Goal: Task Accomplishment & Management: Manage account settings

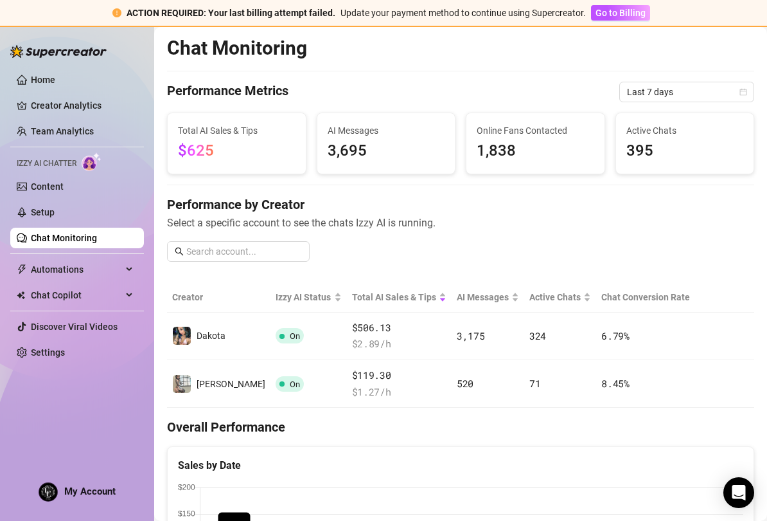
click at [629, 10] on span "Go to Billing" at bounding box center [621, 13] width 50 height 10
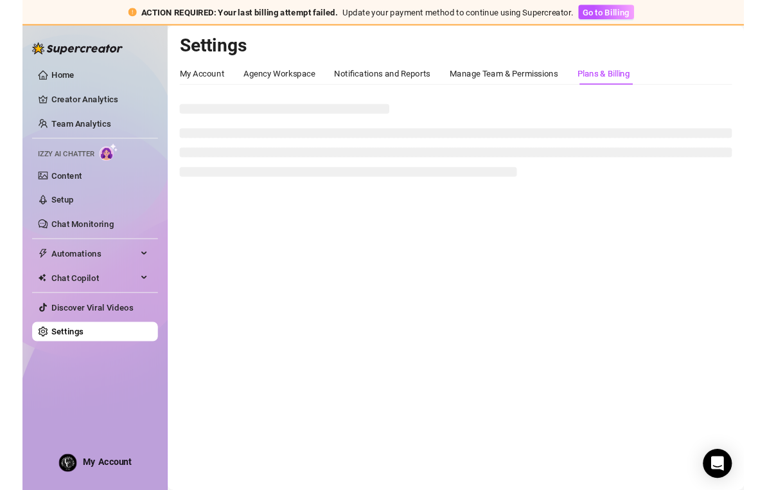
scroll to position [31, 0]
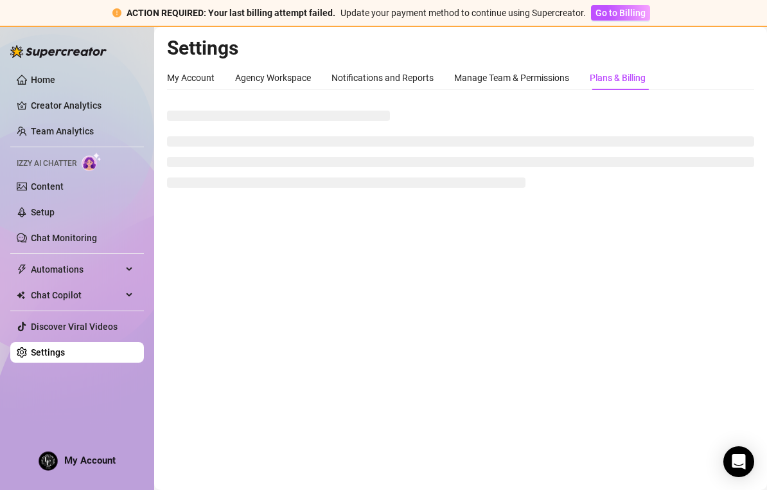
click at [111, 114] on link "Creator Analytics" at bounding box center [82, 105] width 103 height 21
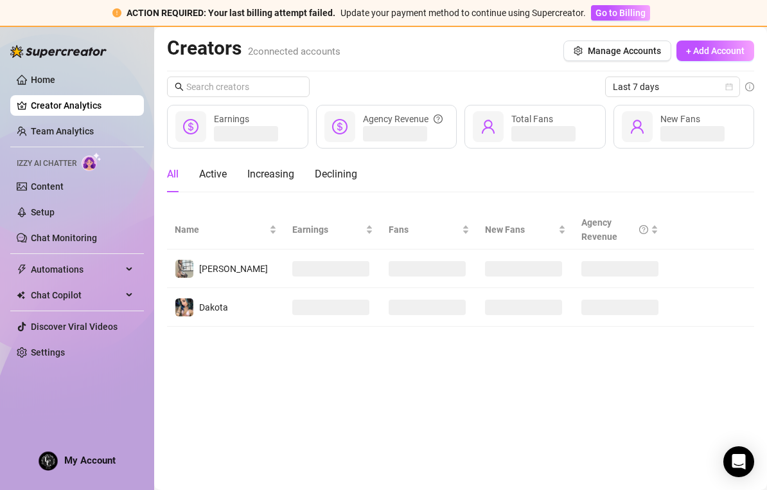
click at [94, 129] on link "Team Analytics" at bounding box center [62, 131] width 63 height 10
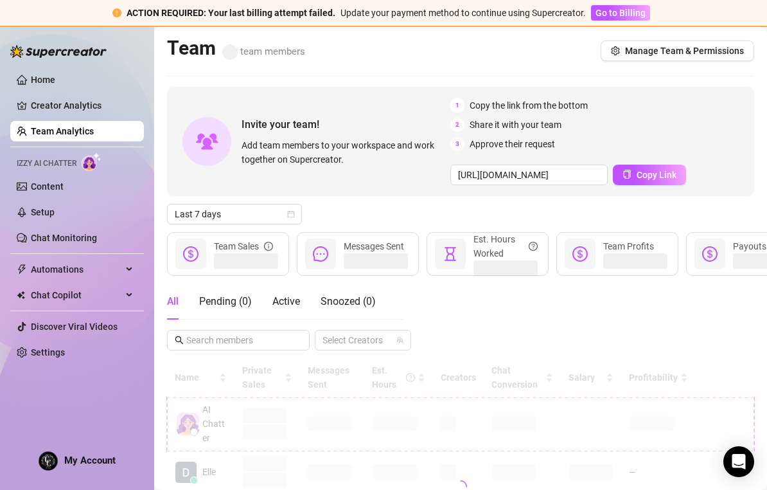
click at [703, 36] on div "Team team members Manage Team & Permissions" at bounding box center [460, 51] width 587 height 30
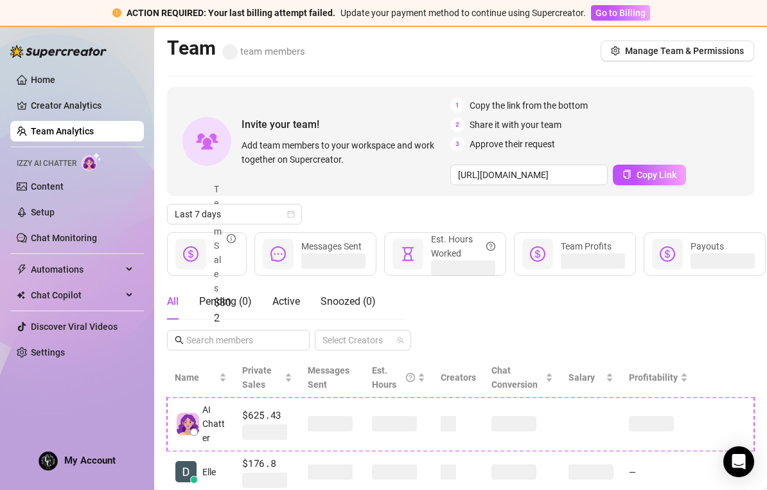
click at [708, 46] on span "Manage Team & Permissions" at bounding box center [684, 51] width 119 height 10
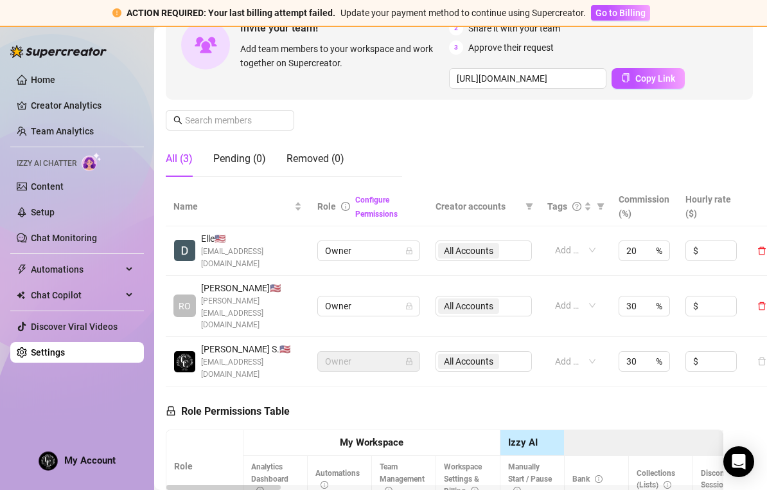
scroll to position [154, 3]
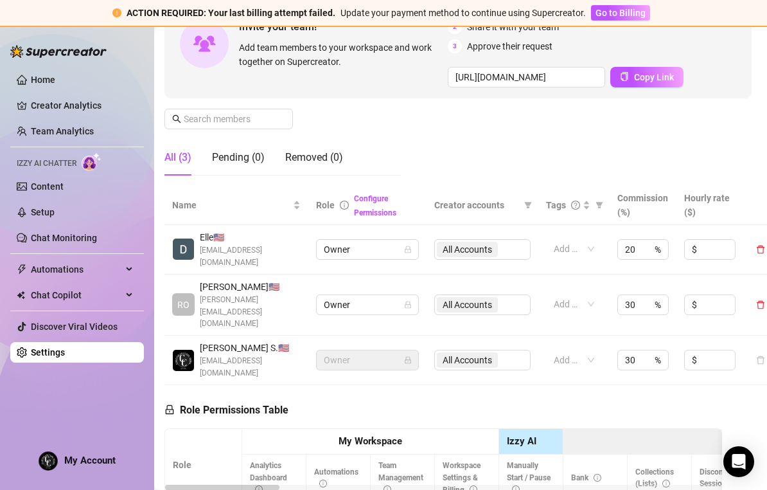
click at [359, 350] on span "Owner" at bounding box center [367, 359] width 87 height 19
click at [382, 194] on link "Configure Permissions" at bounding box center [375, 205] width 42 height 23
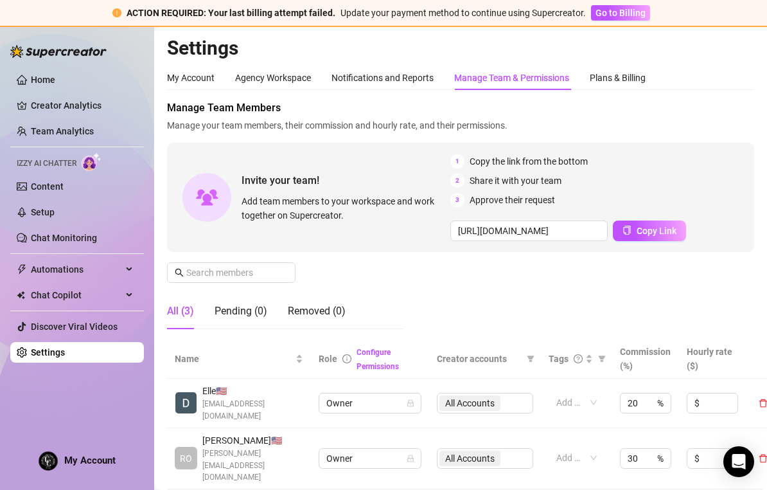
scroll to position [0, 0]
click at [296, 71] on div "Agency Workspace" at bounding box center [273, 78] width 76 height 14
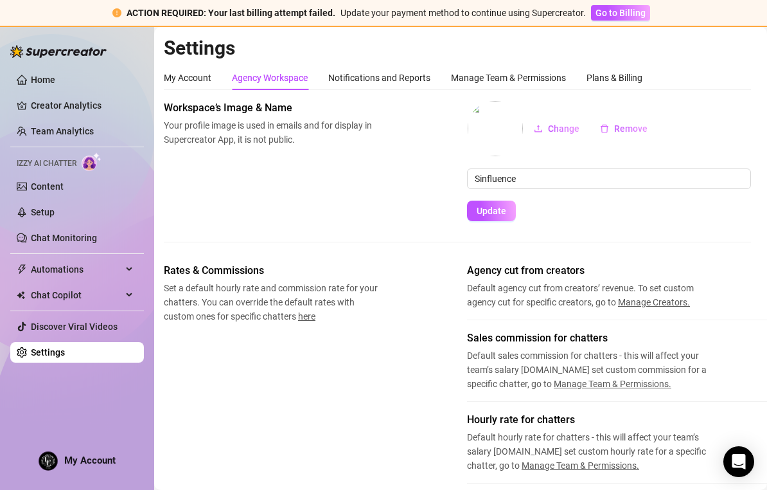
scroll to position [0, 3]
click at [537, 71] on div "Manage Team & Permissions" at bounding box center [508, 78] width 115 height 14
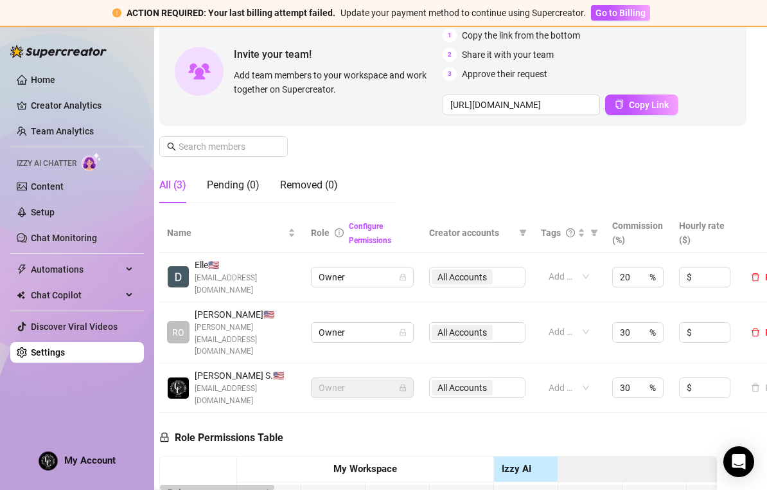
scroll to position [126, 8]
click at [397, 267] on span "Owner" at bounding box center [361, 276] width 87 height 19
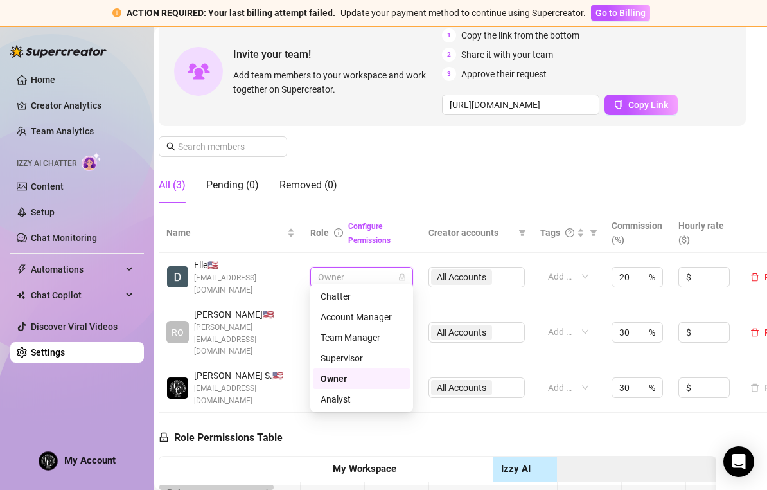
click at [473, 143] on div "Manage Team Members Manage your team members, their commission and hourly rate,…" at bounding box center [452, 93] width 587 height 239
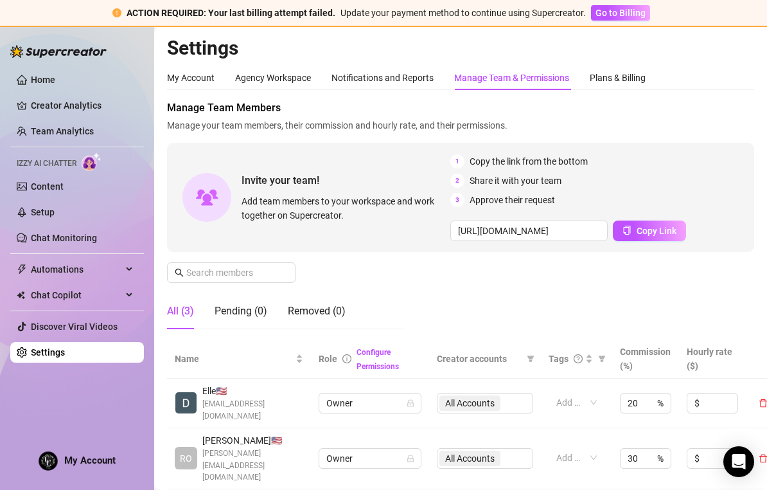
scroll to position [0, 0]
click at [630, 71] on div "Plans & Billing" at bounding box center [618, 78] width 56 height 14
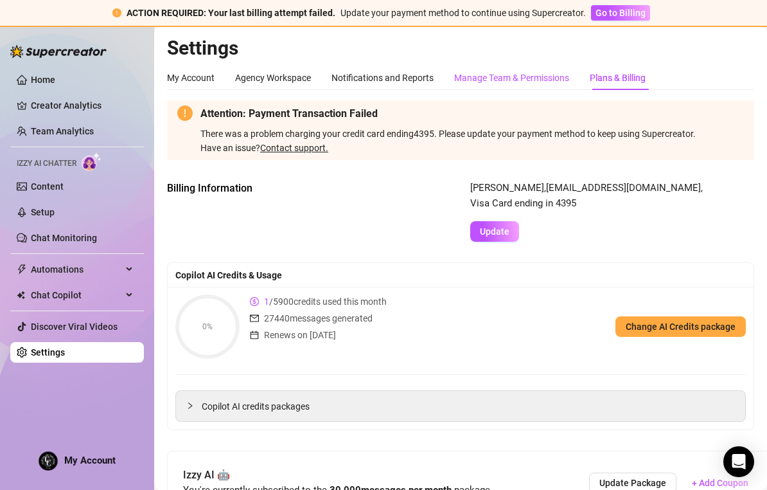
click at [546, 71] on div "Manage Team & Permissions" at bounding box center [511, 78] width 115 height 14
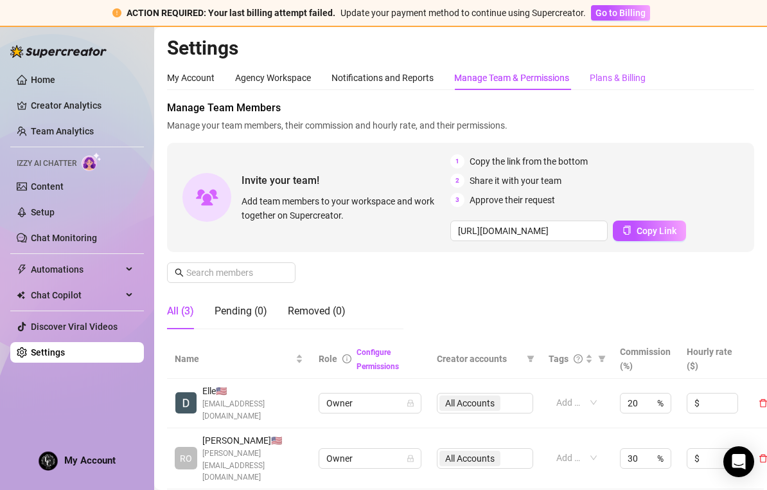
click at [623, 71] on div "Plans & Billing" at bounding box center [618, 78] width 56 height 14
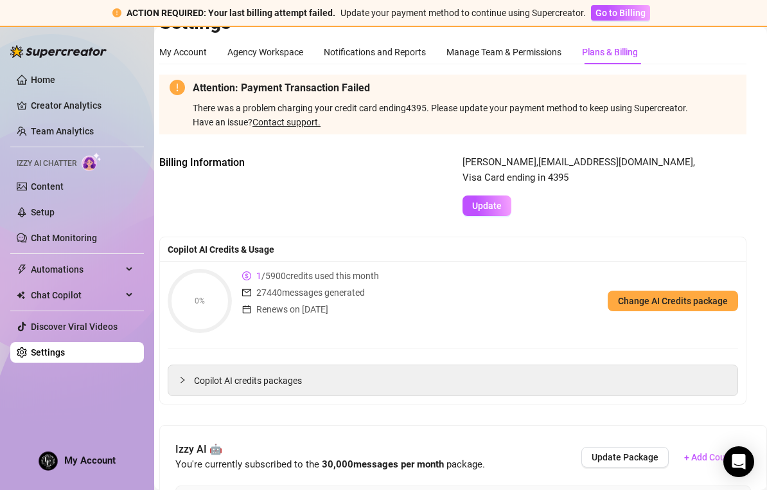
scroll to position [26, 6]
click at [497, 201] on span "Update" at bounding box center [489, 206] width 30 height 10
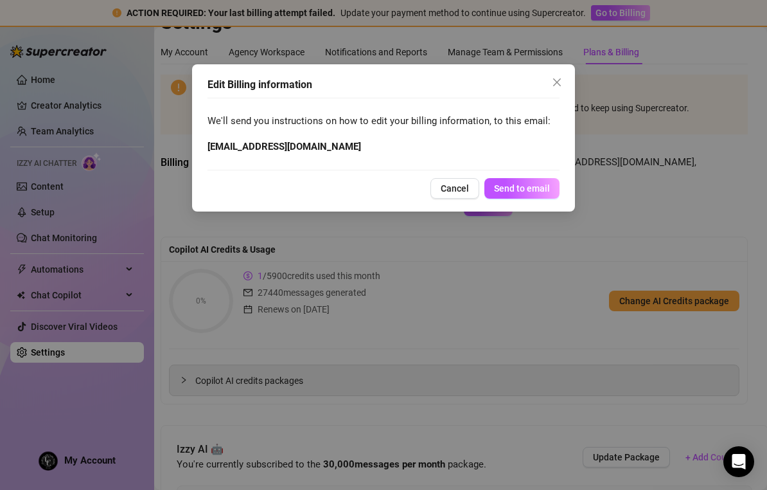
click at [458, 188] on span "Cancel" at bounding box center [455, 188] width 28 height 10
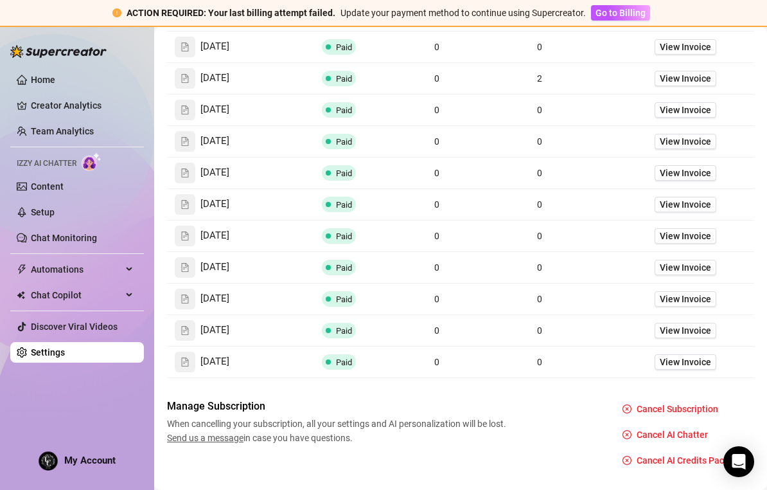
scroll to position [1374, 0]
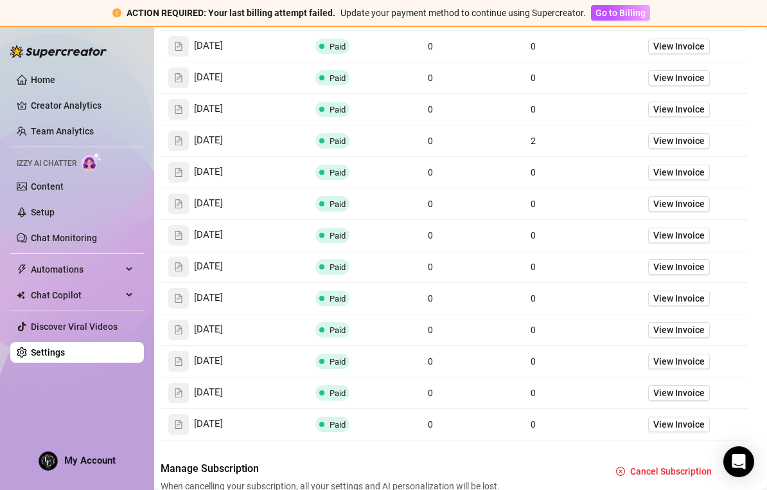
click at [106, 478] on div "Home Creator Analytics Team Analytics Izzy AI Chatter Content Setup Chat Monito…" at bounding box center [77, 252] width 134 height 452
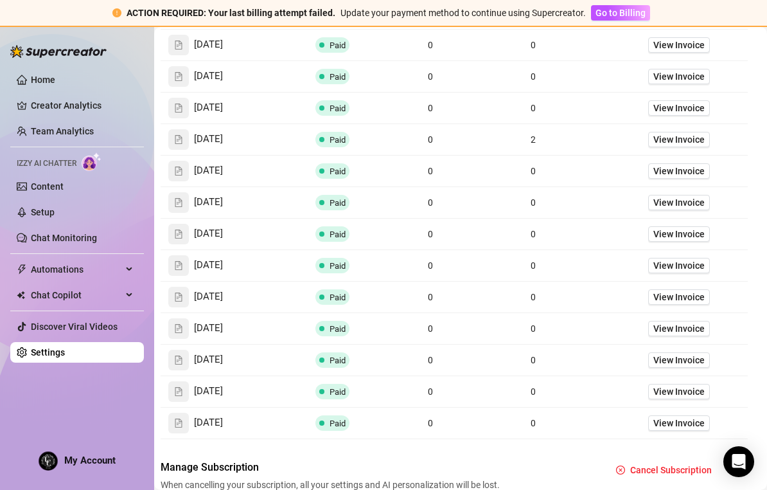
scroll to position [1314, 6]
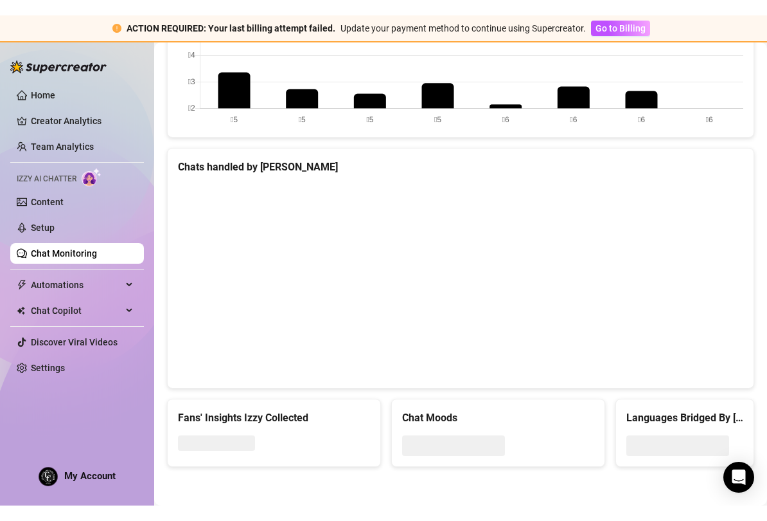
scroll to position [443, 0]
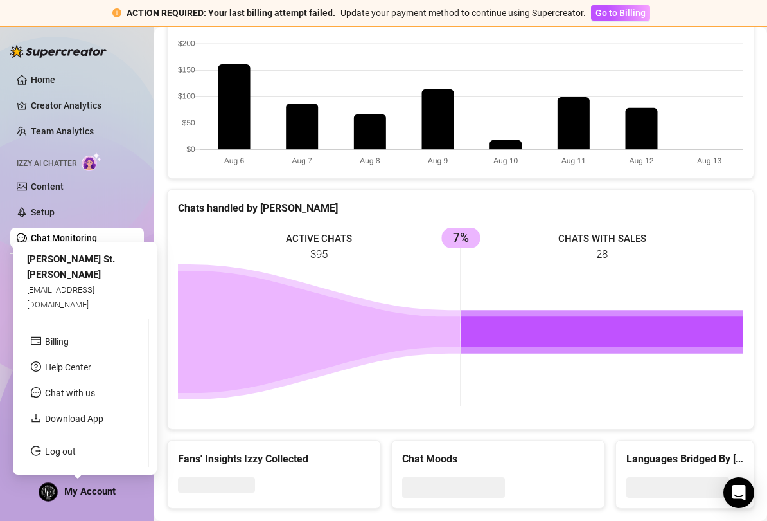
click at [186, 243] on rect at bounding box center [461, 322] width 566 height 193
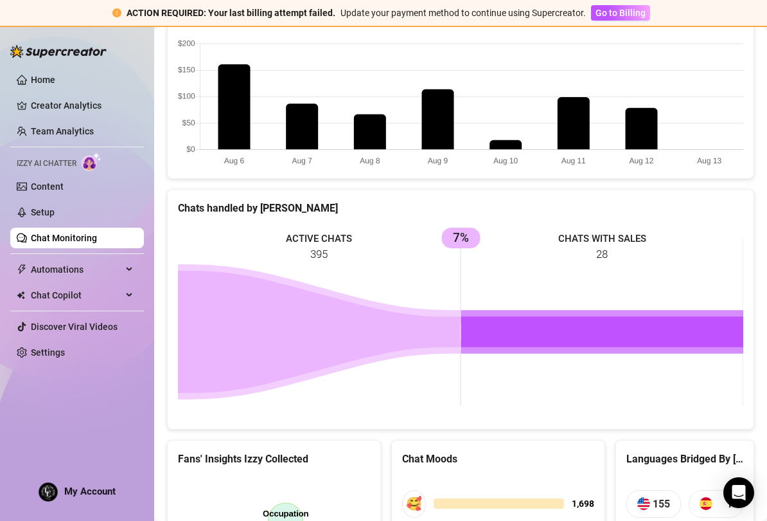
click at [65, 355] on link "Settings" at bounding box center [48, 352] width 34 height 10
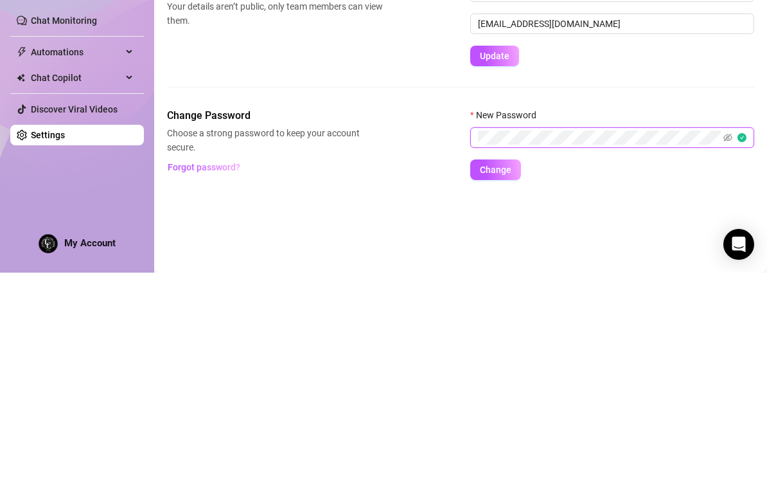
click at [726, 350] on icon "eye-invisible" at bounding box center [728, 354] width 9 height 9
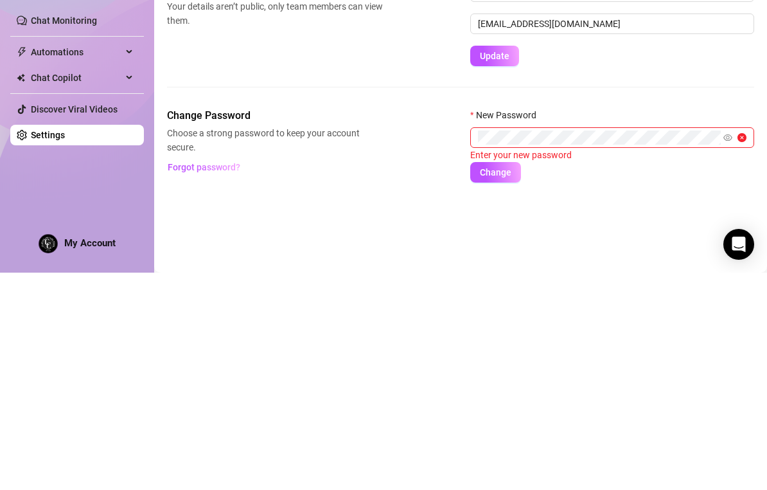
click at [668, 168] on main "Settings My Account Agency Workspace Notifications and Reports Manage Team & Pe…" at bounding box center [460, 258] width 613 height 463
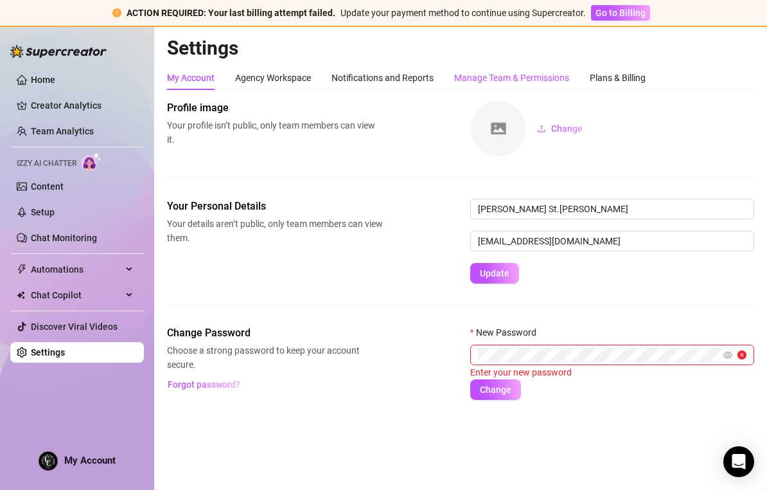
click at [548, 72] on div "Manage Team & Permissions" at bounding box center [511, 78] width 115 height 14
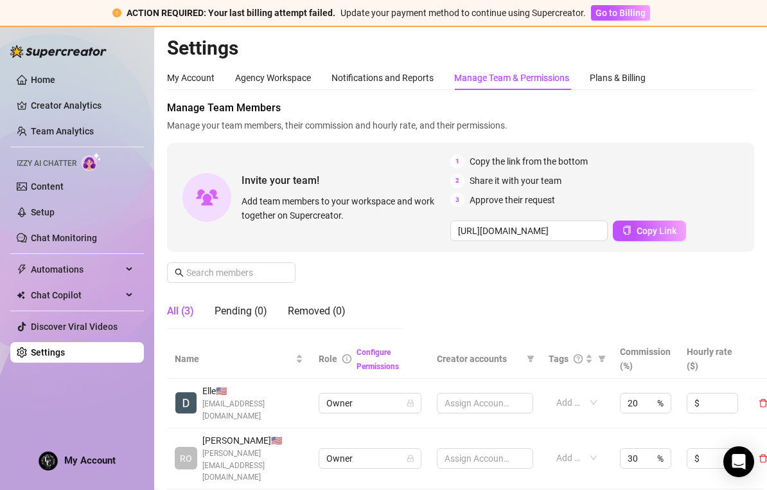
click at [517, 84] on div "Manage Team & Permissions" at bounding box center [511, 78] width 115 height 14
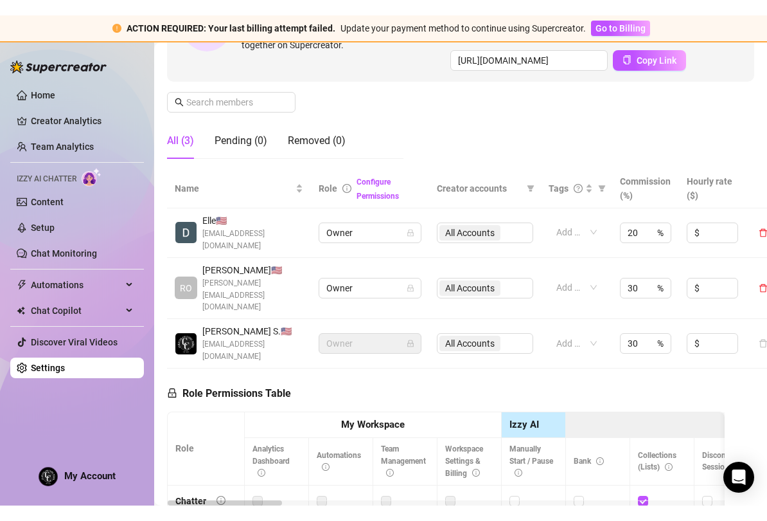
scroll to position [186, 0]
